Goal: Ask a question

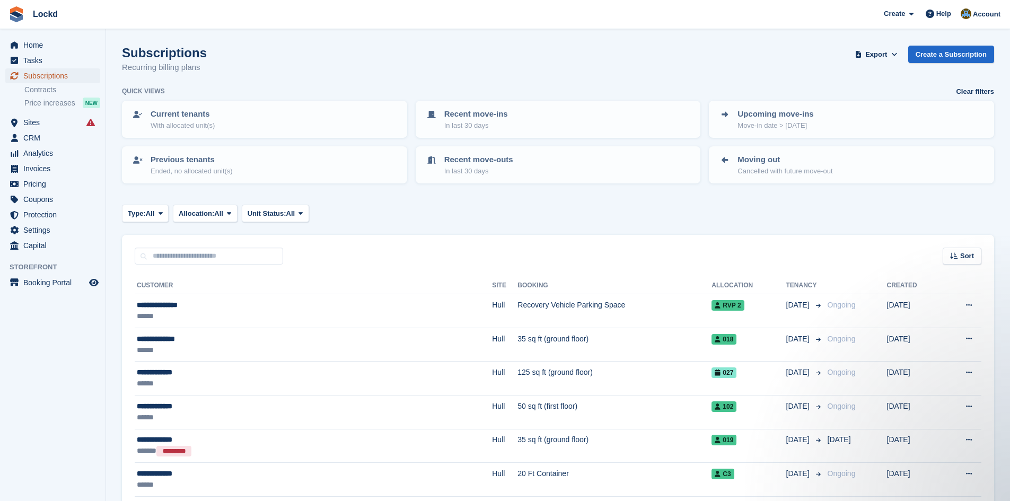
click at [38, 74] on span "Subscriptions" at bounding box center [55, 75] width 64 height 15
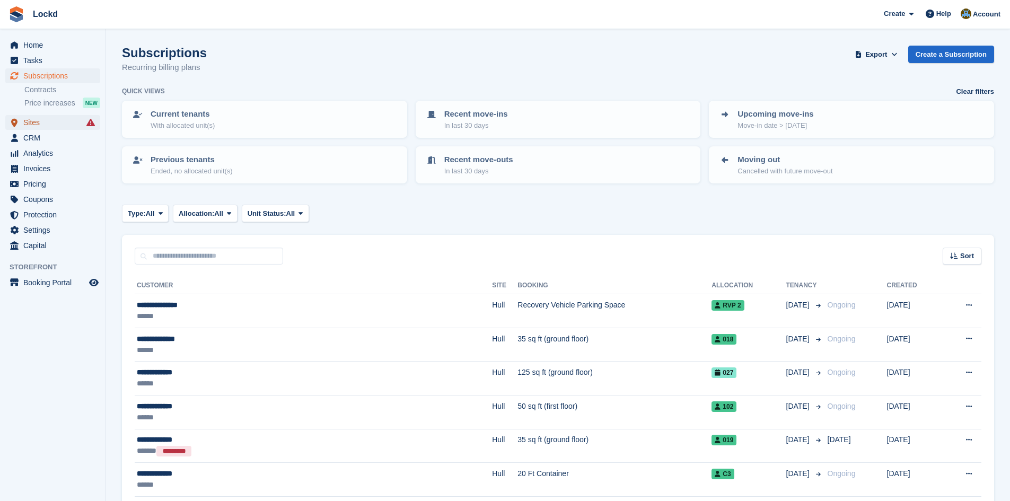
click at [32, 125] on span "Sites" at bounding box center [55, 122] width 64 height 15
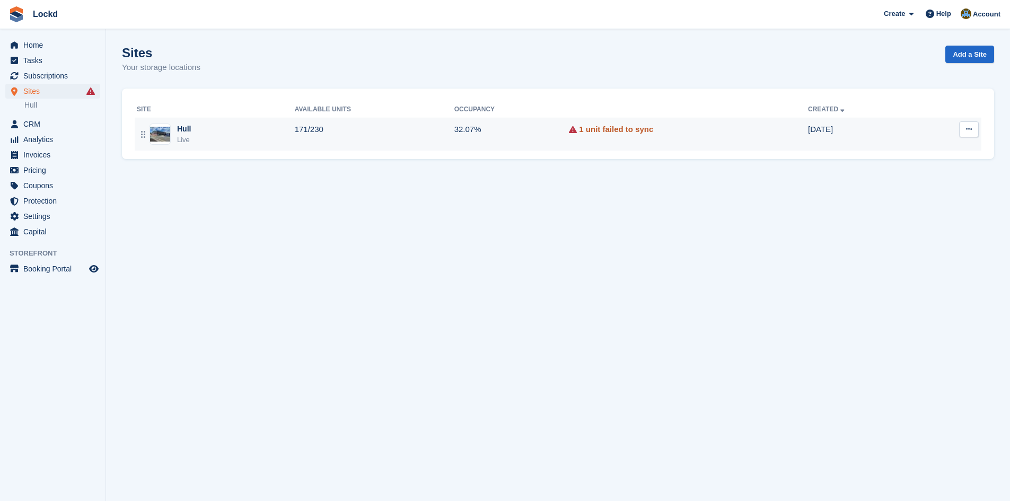
click at [616, 129] on link "1 unit failed to sync" at bounding box center [616, 130] width 74 height 12
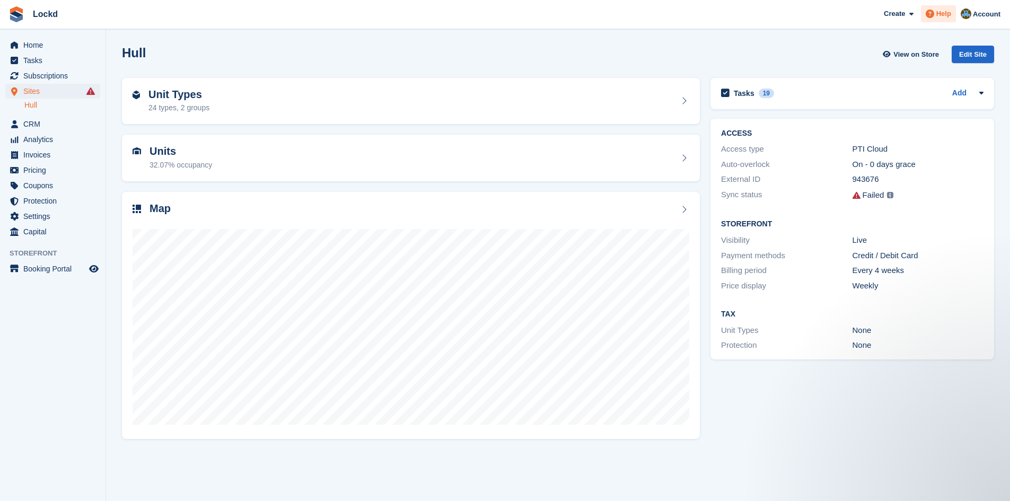
click at [949, 10] on span "Help" at bounding box center [944, 13] width 15 height 11
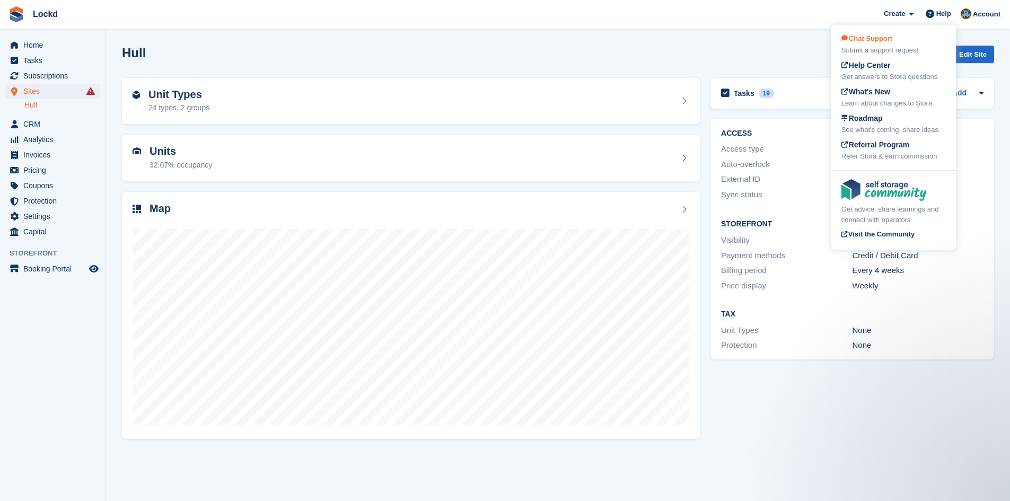
click at [873, 38] on span "Chat Support" at bounding box center [867, 38] width 51 height 8
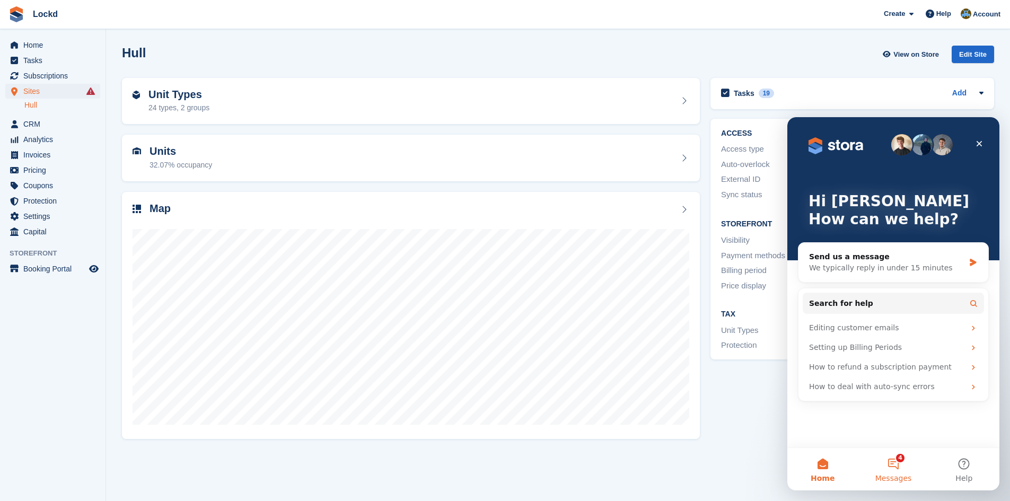
click at [896, 467] on button "4 Messages" at bounding box center [893, 469] width 71 height 42
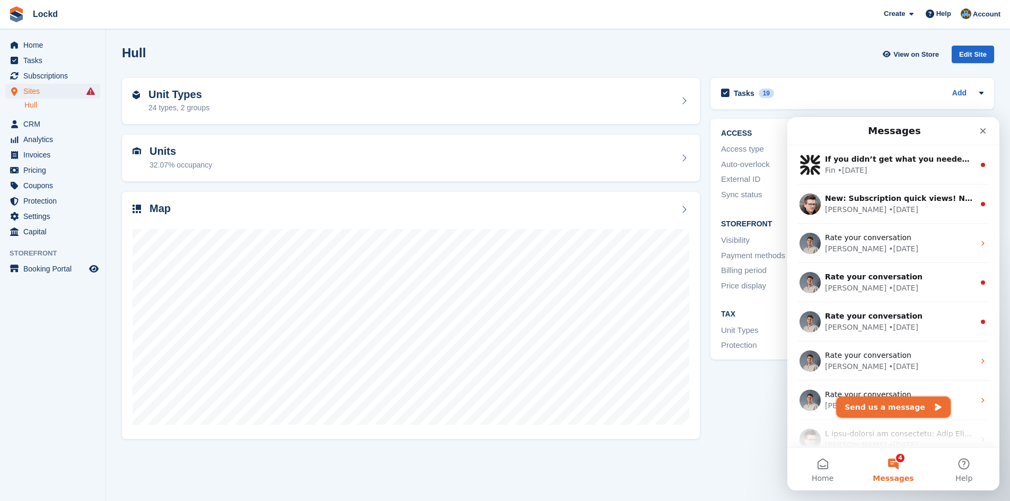
click at [876, 406] on button "Send us a message" at bounding box center [893, 407] width 115 height 21
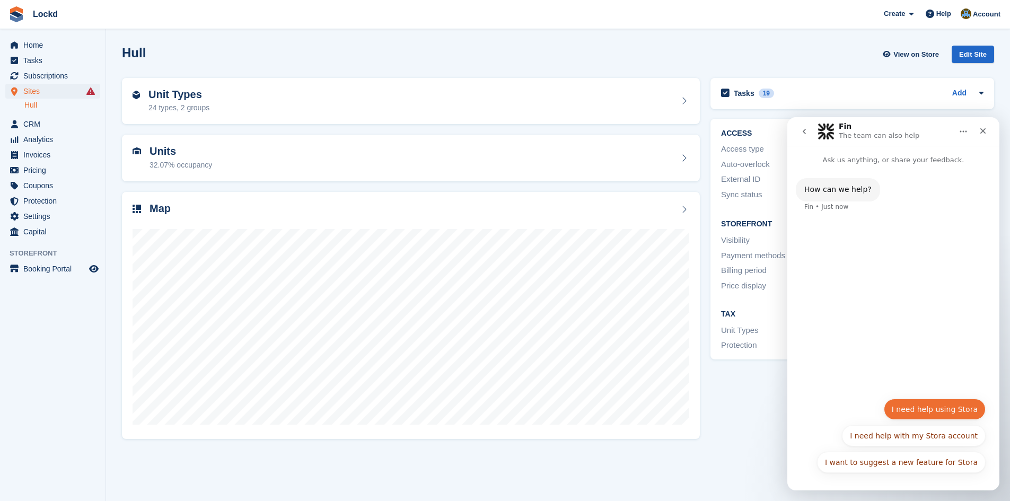
click at [909, 411] on button "I need help using Stora" at bounding box center [935, 409] width 102 height 21
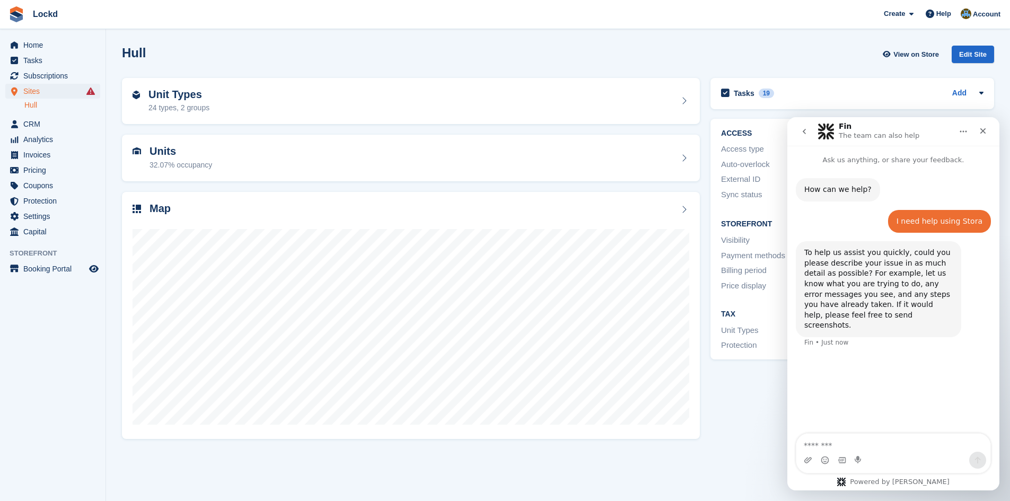
click at [828, 445] on textarea "Message…" at bounding box center [894, 443] width 194 height 18
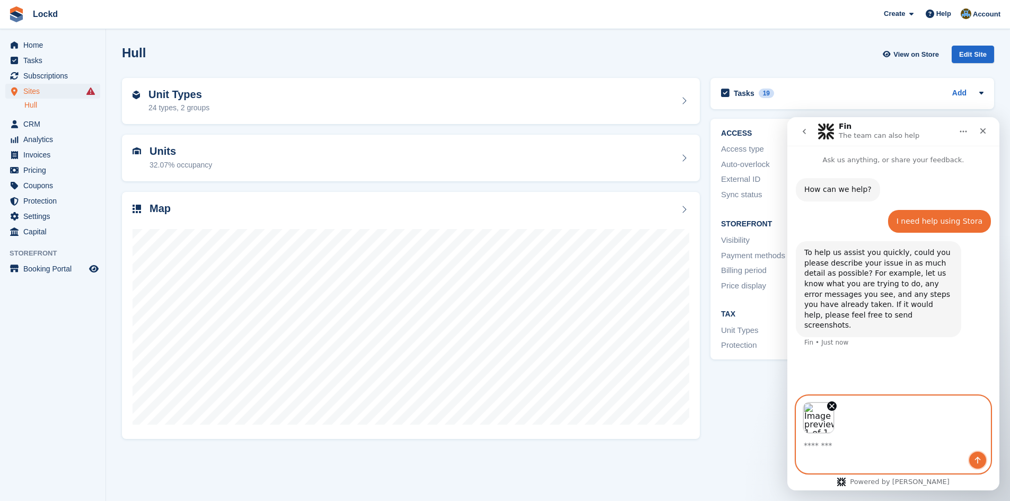
click at [973, 460] on button "Send a message…" at bounding box center [977, 460] width 17 height 17
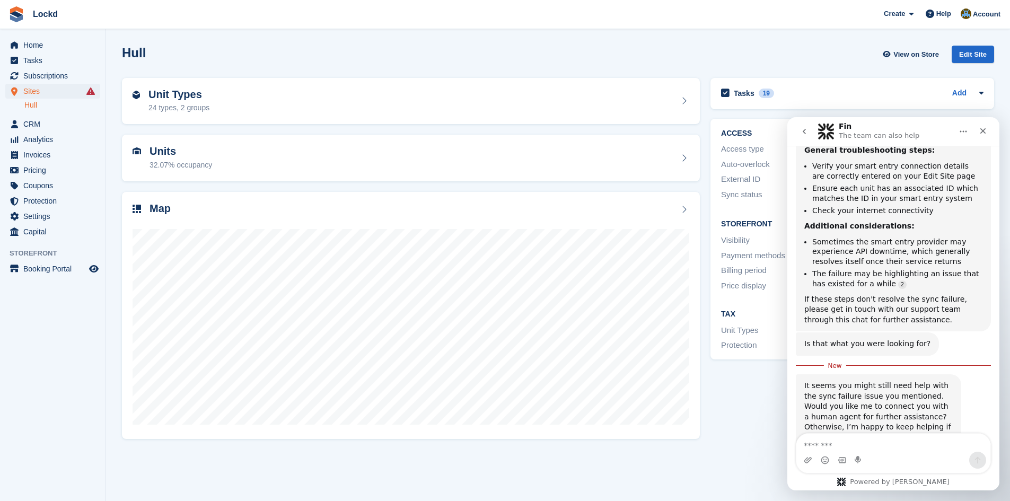
scroll to position [506, 0]
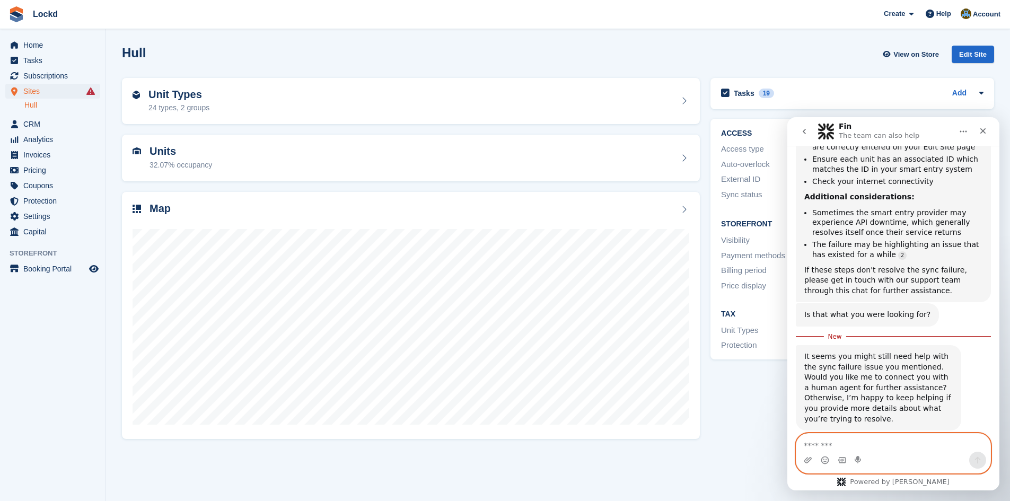
click at [832, 444] on textarea "Message…" at bounding box center [894, 443] width 194 height 18
type textarea "*"
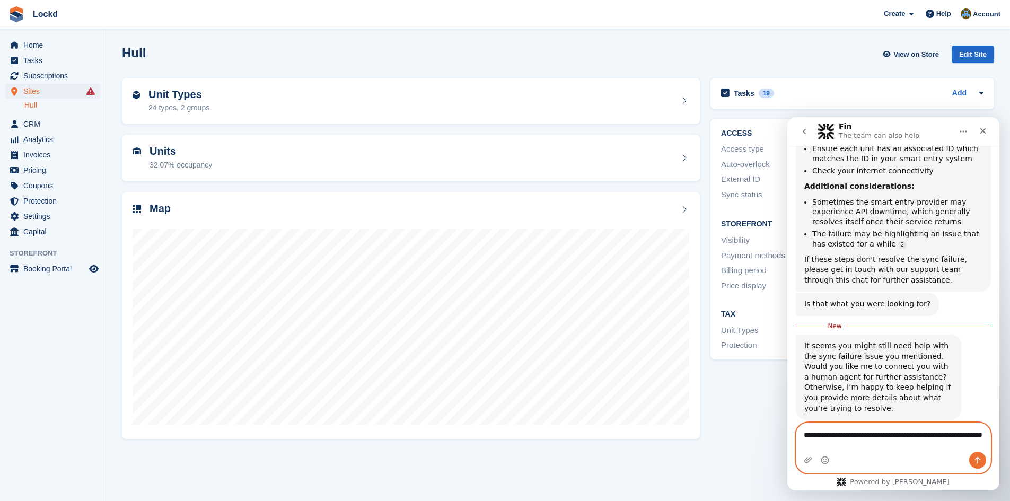
type textarea "**********"
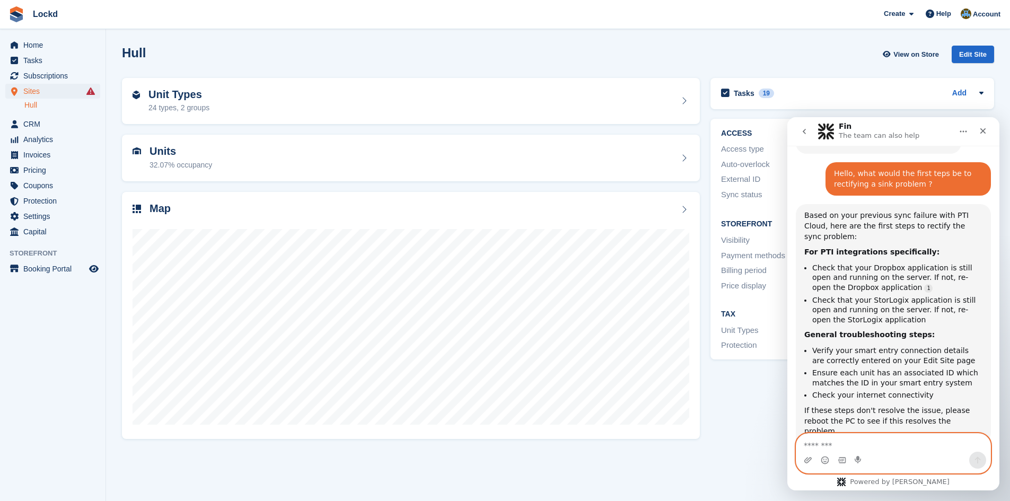
scroll to position [782, 0]
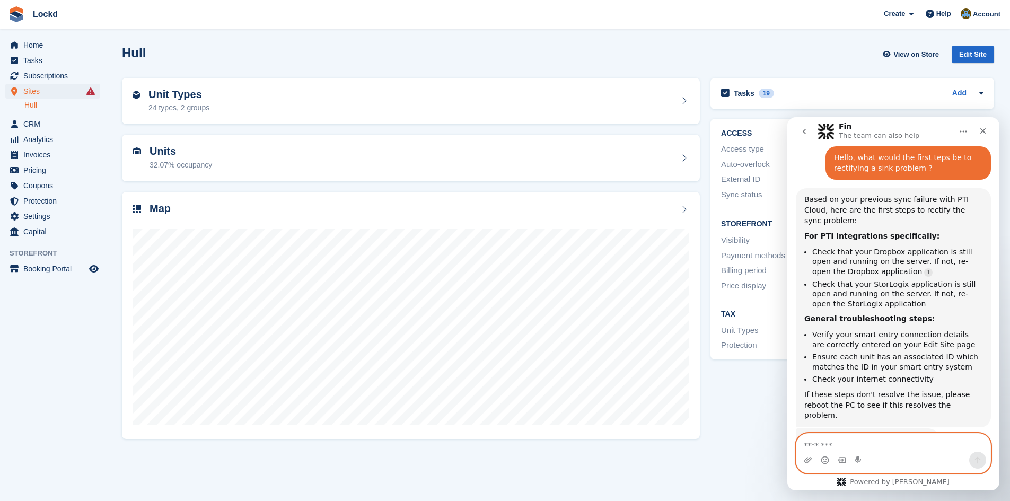
click at [835, 447] on textarea "Message…" at bounding box center [894, 443] width 194 height 18
type textarea "**********"
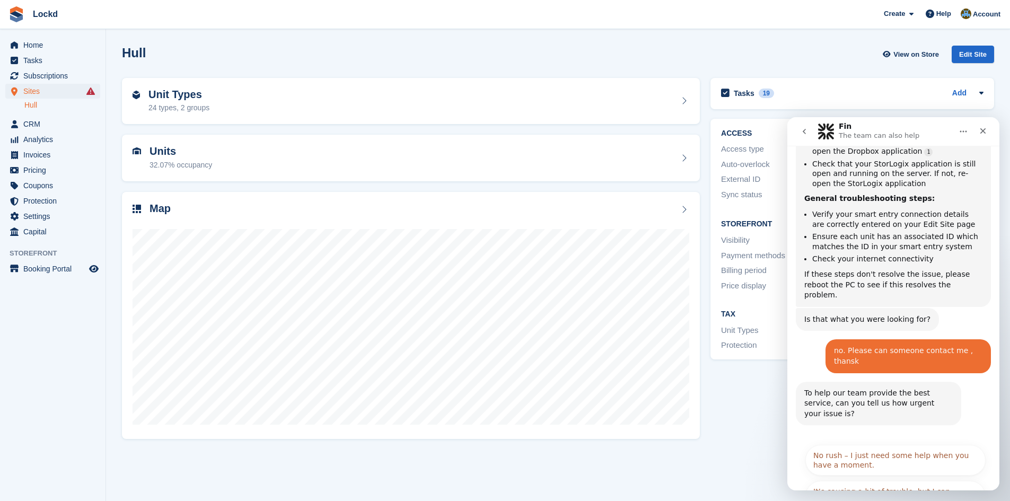
scroll to position [907, 0]
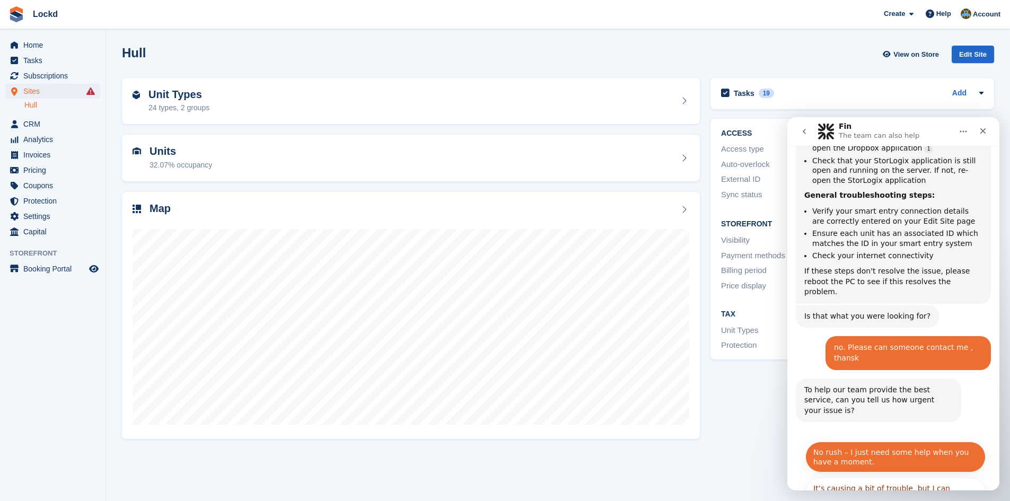
click at [884, 442] on button "No rush – I just need some help when you have a moment." at bounding box center [896, 457] width 180 height 31
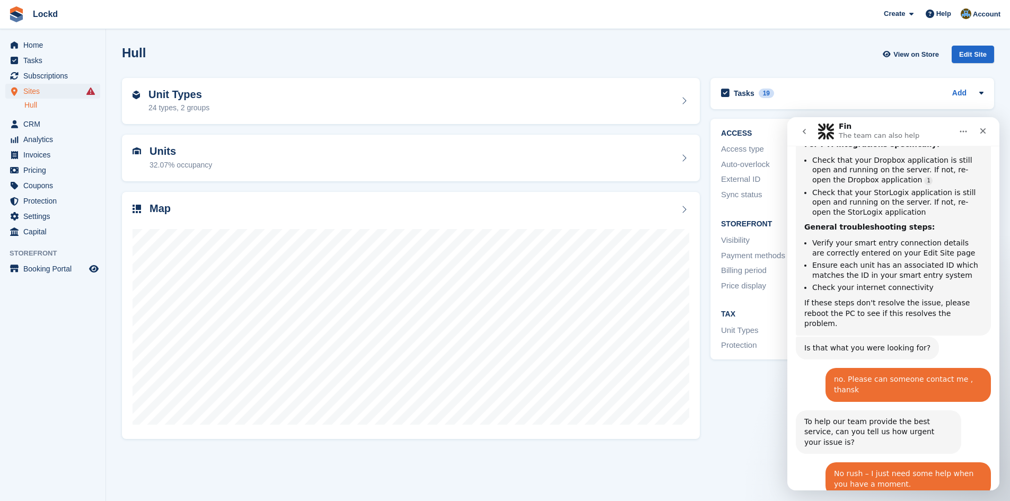
scroll to position [875, 0]
